Goal: Task Accomplishment & Management: Complete application form

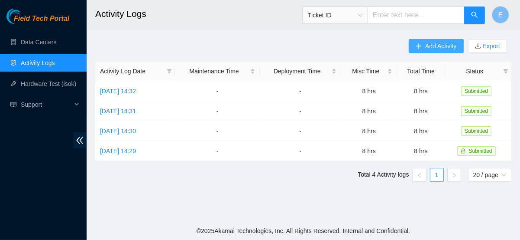
click at [431, 45] on span "Add Activity" at bounding box center [440, 46] width 31 height 10
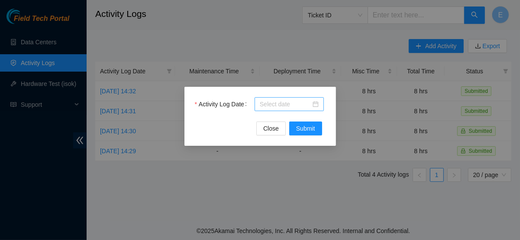
click at [290, 106] on body "Field Tech Portal Data Centers Activity Logs Hardware Test (isok) Support Activ…" at bounding box center [260, 120] width 520 height 240
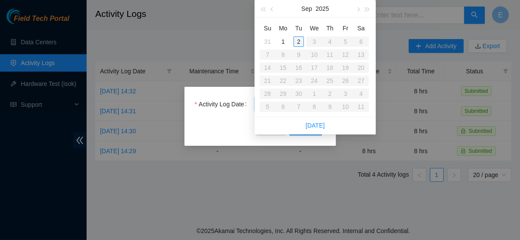
type input "2025-09-02"
click at [299, 40] on div "2" at bounding box center [299, 41] width 10 height 10
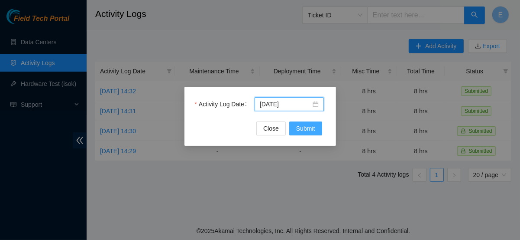
click at [294, 130] on button "Submit" at bounding box center [305, 128] width 33 height 14
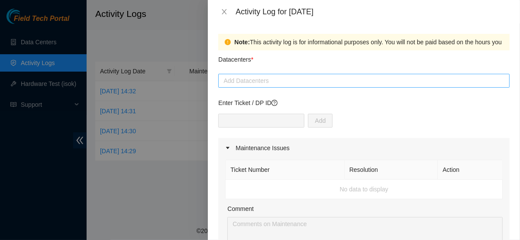
click at [288, 83] on div at bounding box center [363, 80] width 287 height 10
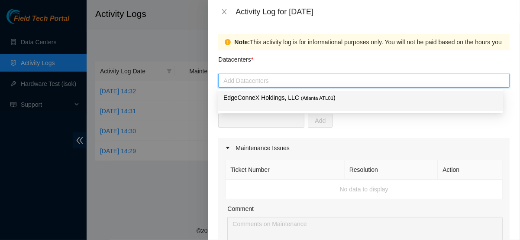
click at [272, 97] on p "EdgeConneX Holdings, LLC ( Atlanta ATL01 )" at bounding box center [360, 98] width 275 height 10
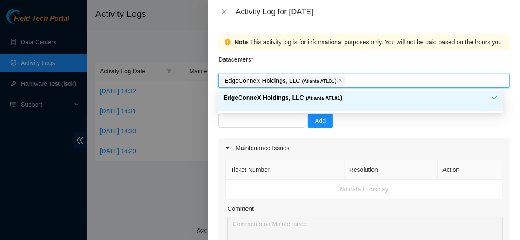
click at [347, 99] on p "EdgeConneX Holdings, LLC ( Atlanta ATL01 )" at bounding box center [357, 98] width 269 height 10
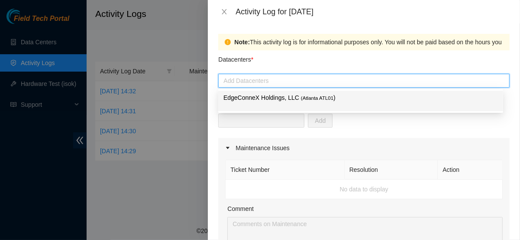
click at [339, 100] on p "EdgeConneX Holdings, LLC ( Atlanta ATL01 )" at bounding box center [360, 98] width 275 height 10
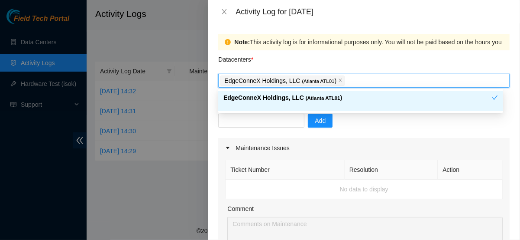
click at [346, 125] on div "Add" at bounding box center [363, 125] width 291 height 24
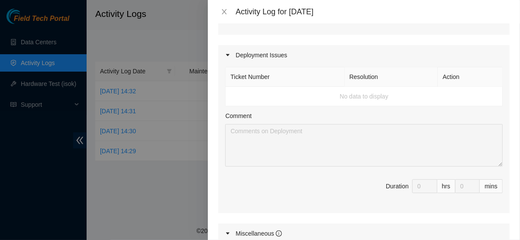
scroll to position [406, 0]
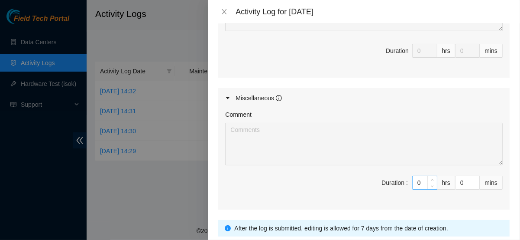
click at [414, 182] on input "0" at bounding box center [425, 182] width 24 height 13
type input "1"
type input "10"
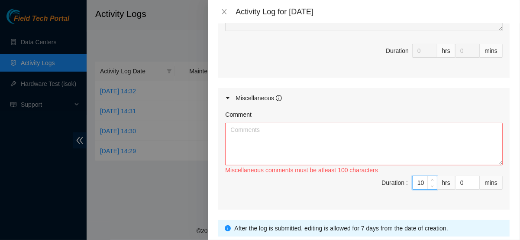
type input "10"
click at [341, 184] on span "Duration : 10 hrs 0 mins" at bounding box center [364, 187] width 278 height 24
click at [303, 138] on textarea "Comment" at bounding box center [364, 144] width 278 height 42
type textarea "o"
type textarea "i"
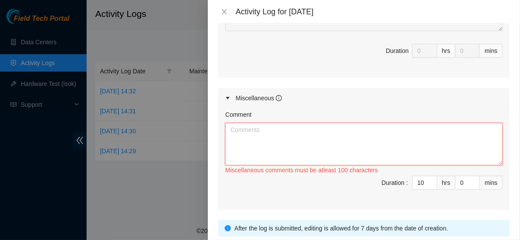
type textarea "I"
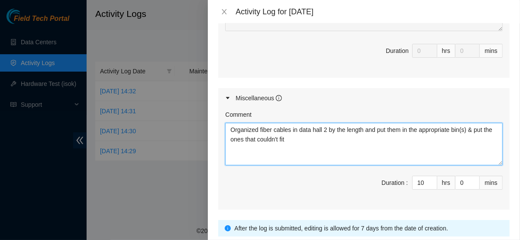
click at [306, 138] on textarea "Organized fiber cables in data hall 2 by the length and put them in the appropr…" at bounding box center [364, 144] width 278 height 42
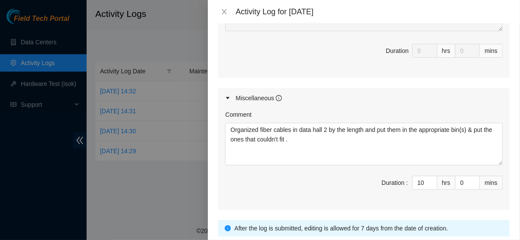
click at [340, 193] on span "Duration : 10 hrs 0 mins" at bounding box center [364, 187] width 278 height 24
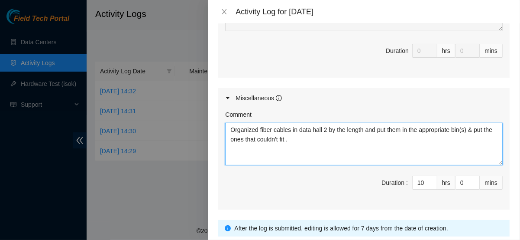
click at [304, 140] on textarea "Organized fiber cables in data hall 2 by the length and put them in the appropr…" at bounding box center [364, 144] width 278 height 42
click at [472, 126] on textarea "Organized fiber cables in data hall 2 by the length and put them in the appropr…" at bounding box center [364, 144] width 278 height 42
click at [352, 135] on textarea "Organized fiber cables in data hall 2 by the length and put them in the appropr…" at bounding box center [364, 144] width 278 height 42
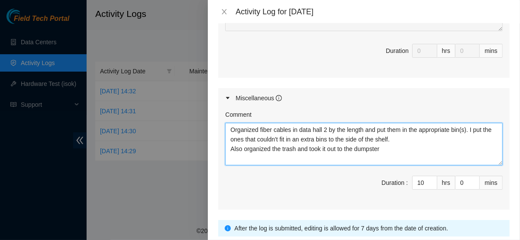
click at [229, 126] on textarea "Organized fiber cables in data hall 2 by the length and put them in the appropr…" at bounding box center [364, 144] width 278 height 42
click at [395, 146] on textarea "I Organized fiber cables in data hall 2 by the length and put them in the appro…" at bounding box center [364, 144] width 278 height 42
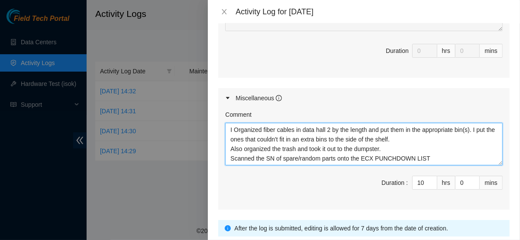
click at [360, 154] on textarea "I Organized fiber cables in data hall 2 by the length and put them in the appro…" at bounding box center [364, 144] width 278 height 42
click at [231, 145] on textarea "I Organized fiber cables in data hall 2 by the length and put them in the appro…" at bounding box center [364, 144] width 278 height 42
click at [443, 152] on textarea "I Organized fiber cables in data hall 2 by the length and put them in the appro…" at bounding box center [364, 144] width 278 height 42
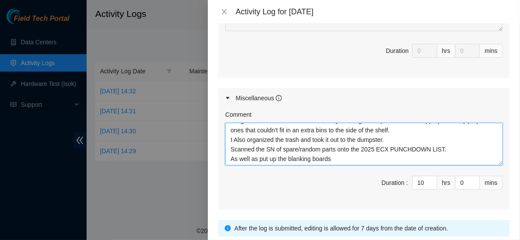
scroll to position [10, 0]
drag, startPoint x: 288, startPoint y: 158, endPoint x: 278, endPoint y: 155, distance: 10.2
click at [278, 155] on textarea "I Organized fiber cables in data hall 2 by the length and put them in the appro…" at bounding box center [364, 144] width 278 height 42
click at [326, 157] on textarea "I Organized fiber cables in data hall 2 by the length and put them in the appro…" at bounding box center [364, 144] width 278 height 42
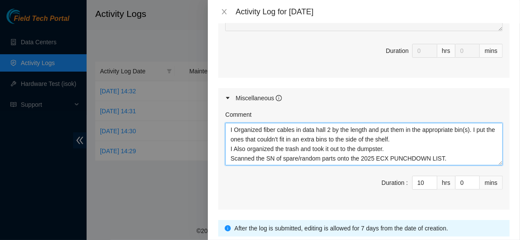
scroll to position [7, 0]
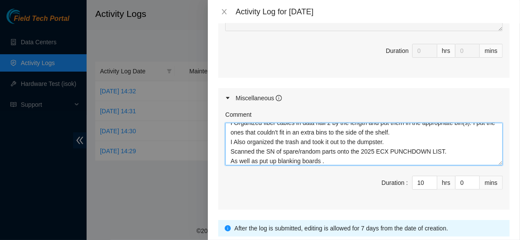
type textarea "I Organized fiber cables in data hall 2 by the length and put them in the appro…"
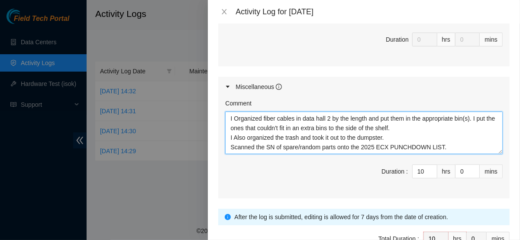
scroll to position [468, 0]
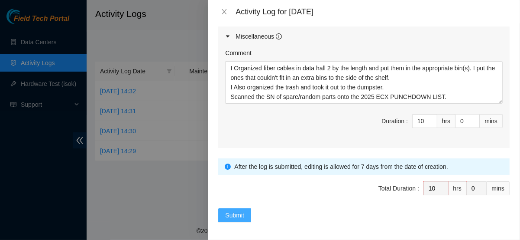
click at [239, 211] on span "Submit" at bounding box center [234, 215] width 19 height 10
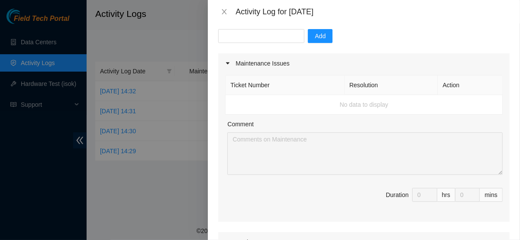
scroll to position [0, 0]
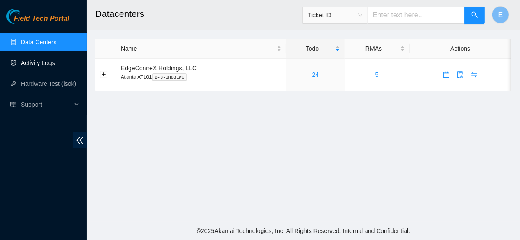
click at [32, 61] on link "Activity Logs" at bounding box center [38, 62] width 34 height 7
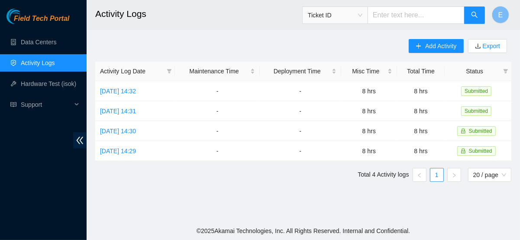
click at [35, 66] on link "Activity Logs" at bounding box center [38, 62] width 34 height 7
click at [428, 49] on span "Add Activity" at bounding box center [440, 46] width 31 height 10
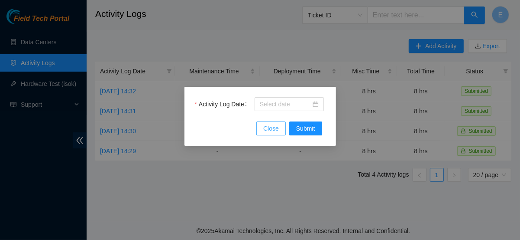
click at [271, 129] on span "Close" at bounding box center [271, 128] width 16 height 10
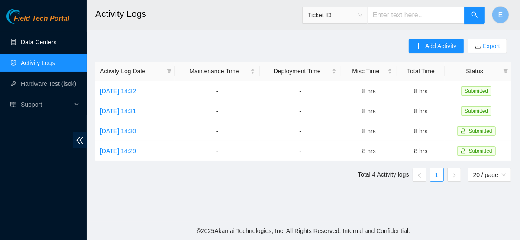
click at [56, 44] on link "Data Centers" at bounding box center [39, 42] width 36 height 7
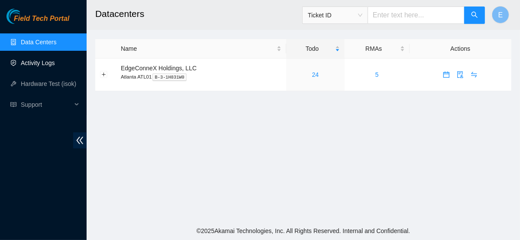
click at [42, 62] on link "Activity Logs" at bounding box center [38, 62] width 34 height 7
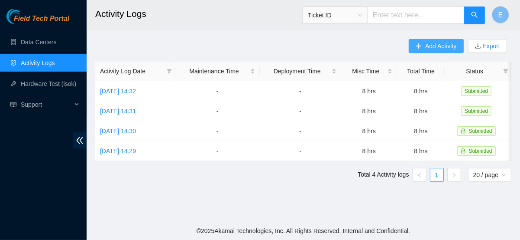
click at [426, 49] on span "Add Activity" at bounding box center [440, 46] width 31 height 10
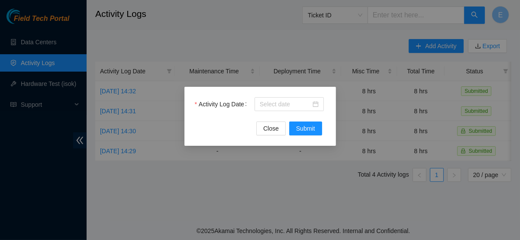
click at [290, 191] on div "Activity Log Date Close Submit" at bounding box center [260, 120] width 520 height 240
click at [289, 105] on body "Field Tech Portal Data Centers Activity Logs Hardware Test (isok) Support Activ…" at bounding box center [260, 120] width 520 height 240
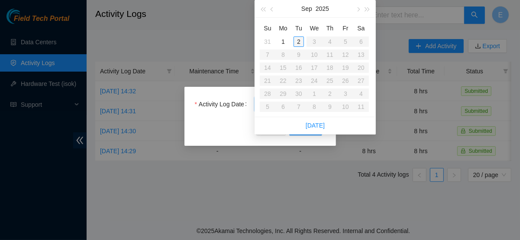
type input "2025-09-02"
click at [298, 41] on div "2" at bounding box center [299, 41] width 10 height 10
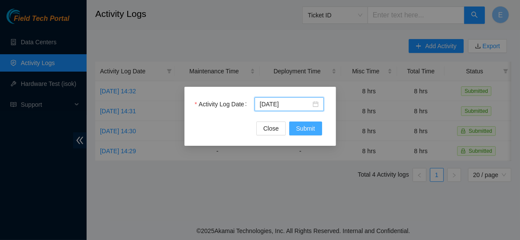
click at [308, 128] on span "Submit" at bounding box center [305, 128] width 19 height 10
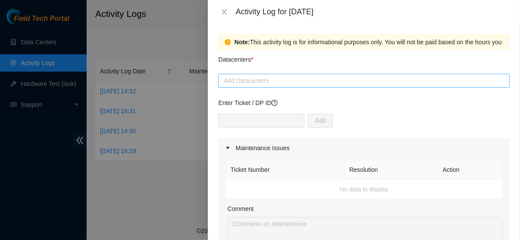
click at [262, 80] on div at bounding box center [363, 80] width 287 height 10
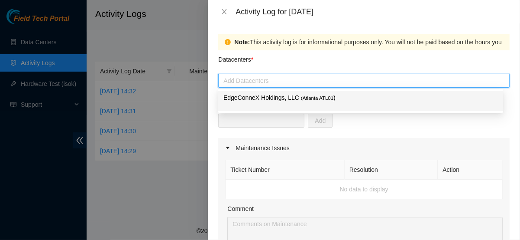
click at [260, 104] on div "EdgeConneX Holdings, LLC ( Atlanta ATL01 )" at bounding box center [360, 101] width 275 height 16
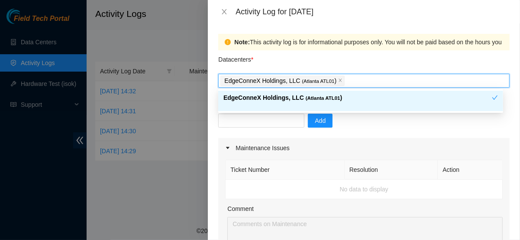
click at [339, 99] on p "EdgeConneX Holdings, LLC ( Atlanta ATL01 )" at bounding box center [357, 98] width 269 height 10
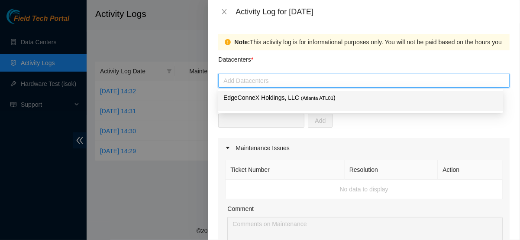
click at [339, 99] on p "EdgeConneX Holdings, LLC ( Atlanta ATL01 )" at bounding box center [360, 98] width 275 height 10
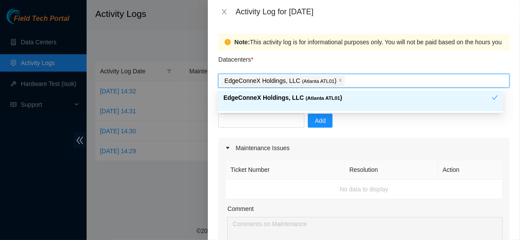
click at [332, 157] on div "Maintenance Issues" at bounding box center [363, 148] width 291 height 20
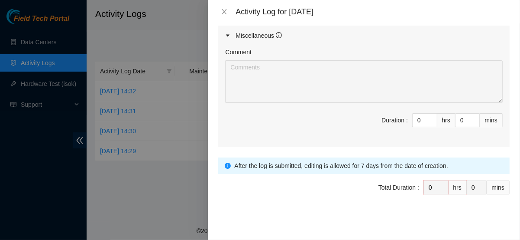
scroll to position [320, 0]
click at [415, 120] on input "0" at bounding box center [425, 120] width 24 height 13
type input "1"
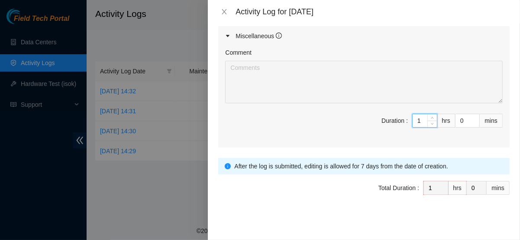
type input "10"
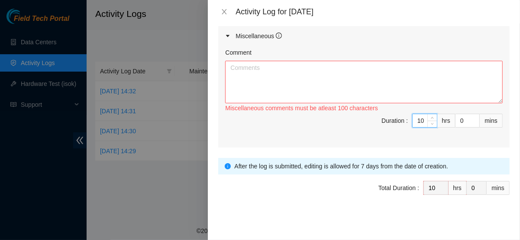
type input "10"
click at [319, 66] on textarea "Comment" at bounding box center [364, 82] width 278 height 42
type textarea "o"
type textarea "i"
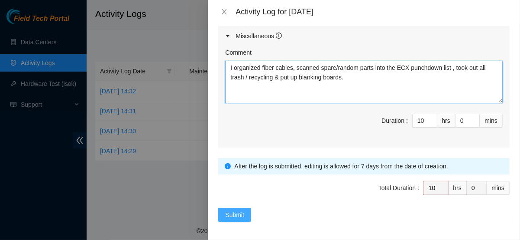
type textarea "I organized fiber cables, scanned spare/random parts into the ECX punchdown lis…"
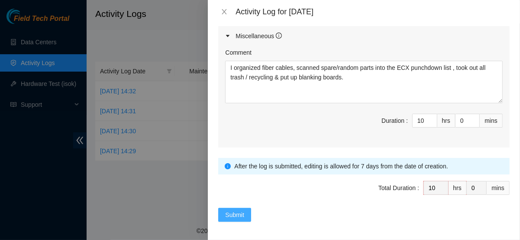
click at [242, 210] on span "Submit" at bounding box center [234, 215] width 19 height 10
